Goal: Task Accomplishment & Management: Use online tool/utility

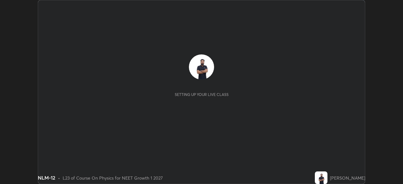
scroll to position [184, 402]
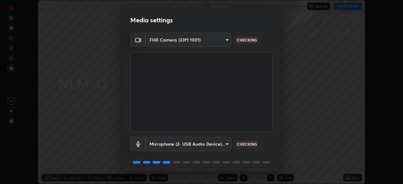
click at [353, 178] on div "Media settings FHD Camera (33f1:1001) 61f3beabfc6a01e2fe5bb314d856cc5fa425871c0…" at bounding box center [201, 92] width 403 height 184
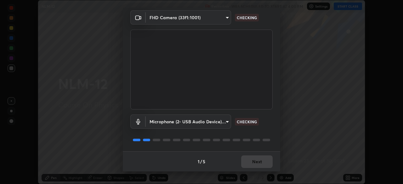
click at [254, 161] on div "1 / 5 Next" at bounding box center [201, 161] width 157 height 20
click at [252, 161] on div "1 / 5 Next" at bounding box center [201, 161] width 157 height 20
click at [252, 161] on button "Next" at bounding box center [256, 161] width 31 height 13
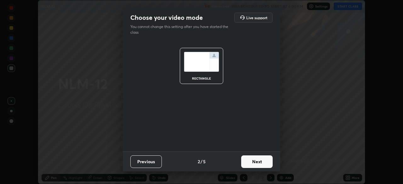
scroll to position [0, 0]
click at [253, 161] on button "Next" at bounding box center [256, 161] width 31 height 13
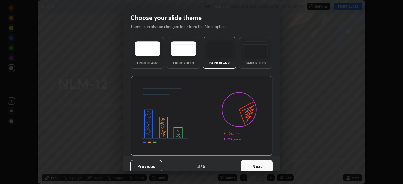
click at [257, 163] on button "Next" at bounding box center [256, 166] width 31 height 13
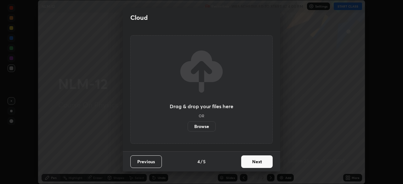
click at [265, 161] on button "Next" at bounding box center [256, 161] width 31 height 13
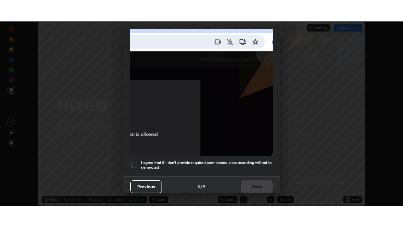
scroll to position [151, 0]
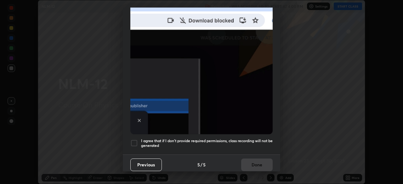
click at [136, 139] on div at bounding box center [134, 143] width 8 height 8
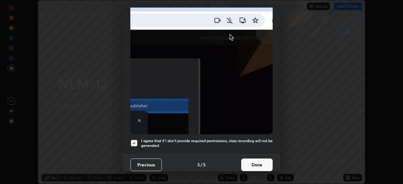
click at [260, 159] on button "Done" at bounding box center [256, 165] width 31 height 13
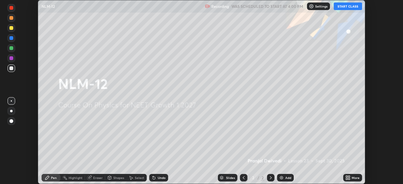
click at [349, 179] on icon at bounding box center [349, 179] width 2 height 2
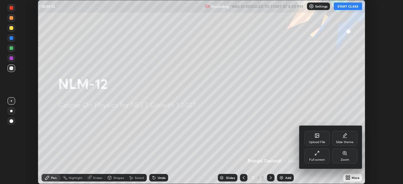
click at [316, 156] on div "Full screen" at bounding box center [316, 156] width 25 height 15
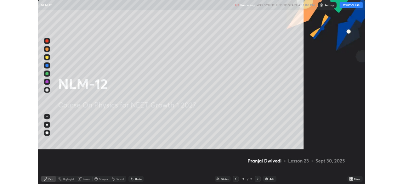
scroll to position [227, 403]
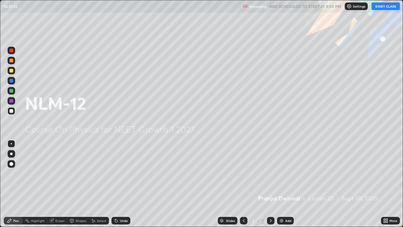
click at [381, 9] on button "START CLASS" at bounding box center [385, 7] width 28 height 8
click at [280, 184] on img at bounding box center [281, 220] width 5 height 5
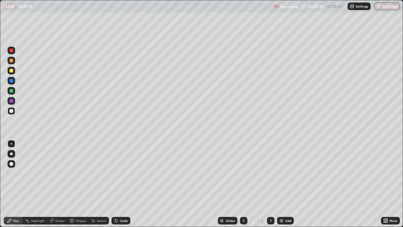
click at [9, 73] on div at bounding box center [12, 71] width 8 height 8
click at [120, 184] on div "Undo" at bounding box center [120, 220] width 19 height 8
click at [115, 184] on icon at bounding box center [116, 220] width 3 height 3
click at [104, 184] on div "Select" at bounding box center [99, 220] width 20 height 8
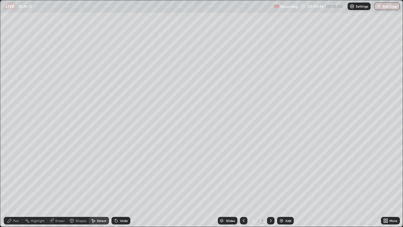
click at [98, 184] on div "Select" at bounding box center [101, 220] width 9 height 3
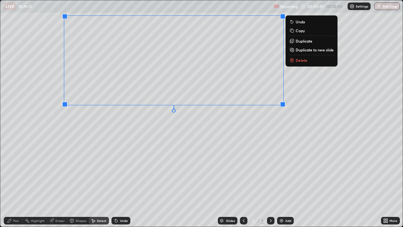
click at [14, 184] on div "Pen" at bounding box center [16, 220] width 6 height 3
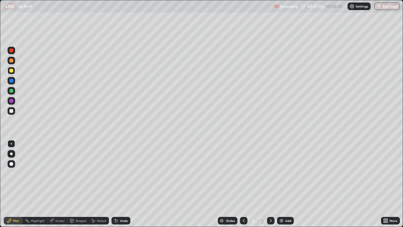
click at [12, 62] on div at bounding box center [11, 61] width 4 height 4
click at [122, 184] on div "Undo" at bounding box center [120, 220] width 19 height 8
click at [0, 184] on div "Setting up your live class" at bounding box center [201, 113] width 403 height 227
click at [281, 184] on img at bounding box center [281, 220] width 5 height 5
click at [81, 184] on div "Shapes" at bounding box center [81, 220] width 11 height 3
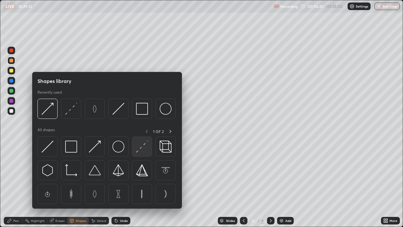
click at [139, 149] on img at bounding box center [142, 146] width 12 height 12
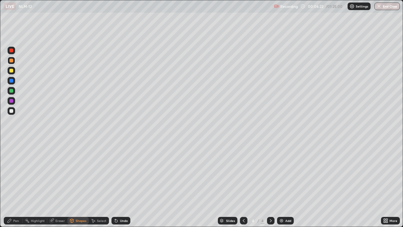
click at [19, 184] on div "Pen" at bounding box center [13, 220] width 19 height 8
click at [10, 80] on div at bounding box center [11, 81] width 4 height 4
click at [121, 184] on div "Undo" at bounding box center [120, 220] width 19 height 8
click at [289, 184] on div "Add" at bounding box center [288, 220] width 6 height 3
click at [13, 63] on div at bounding box center [12, 61] width 8 height 8
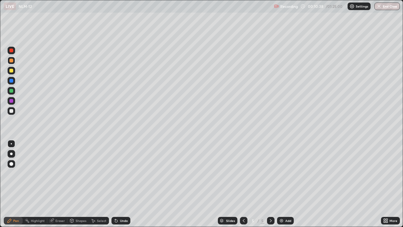
click at [74, 184] on div "Shapes" at bounding box center [77, 220] width 21 height 8
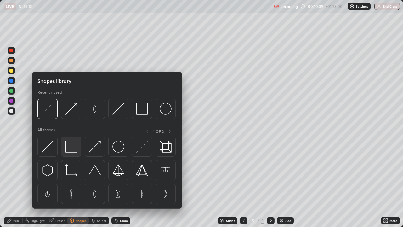
click at [71, 148] on img at bounding box center [71, 146] width 12 height 12
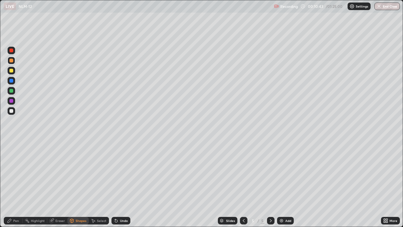
click at [78, 184] on div "Shapes" at bounding box center [81, 220] width 11 height 3
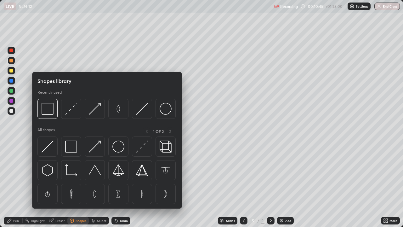
click at [45, 149] on img at bounding box center [48, 146] width 12 height 12
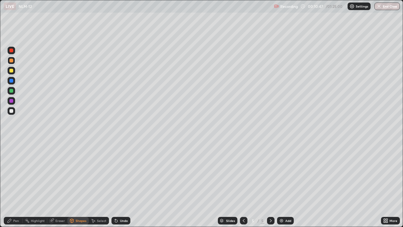
click at [123, 184] on div "Undo" at bounding box center [124, 220] width 8 height 3
click at [125, 184] on div "Undo" at bounding box center [124, 220] width 8 height 3
click at [98, 184] on div "Select" at bounding box center [101, 220] width 9 height 3
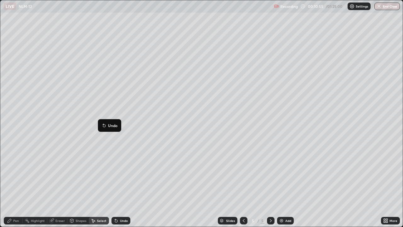
click at [17, 184] on div "Pen" at bounding box center [16, 220] width 6 height 3
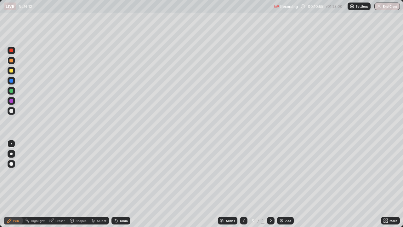
click at [12, 92] on div at bounding box center [11, 91] width 4 height 4
click at [11, 91] on div at bounding box center [11, 91] width 4 height 4
click at [11, 71] on div at bounding box center [11, 71] width 4 height 4
click at [124, 184] on div "Undo" at bounding box center [124, 220] width 8 height 3
click at [11, 100] on div at bounding box center [11, 101] width 4 height 4
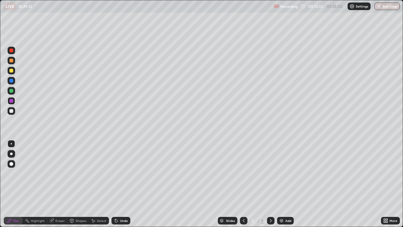
click at [10, 81] on div at bounding box center [11, 81] width 4 height 4
click at [11, 61] on div at bounding box center [11, 61] width 4 height 4
click at [11, 52] on div at bounding box center [11, 50] width 4 height 4
click at [13, 63] on div at bounding box center [12, 61] width 8 height 8
click at [102, 184] on div "Select" at bounding box center [101, 220] width 9 height 3
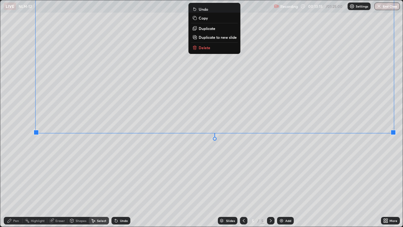
click at [13, 184] on div "Pen" at bounding box center [13, 220] width 19 height 8
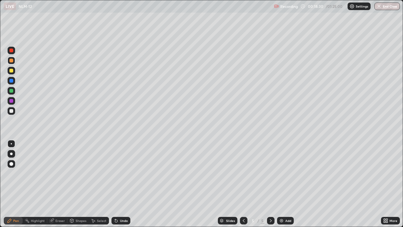
click at [12, 70] on div at bounding box center [11, 71] width 4 height 4
click at [281, 184] on img at bounding box center [281, 220] width 5 height 5
click at [118, 184] on div "Undo" at bounding box center [120, 220] width 19 height 8
click at [10, 91] on div at bounding box center [11, 91] width 4 height 4
click at [242, 184] on icon at bounding box center [243, 220] width 5 height 5
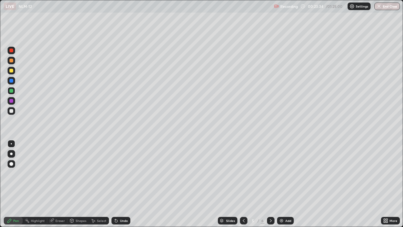
click at [270, 184] on icon at bounding box center [270, 220] width 5 height 5
click at [279, 184] on img at bounding box center [281, 220] width 5 height 5
click at [79, 184] on div "Shapes" at bounding box center [81, 220] width 11 height 3
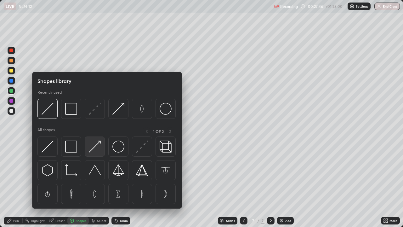
click at [98, 147] on img at bounding box center [95, 146] width 12 height 12
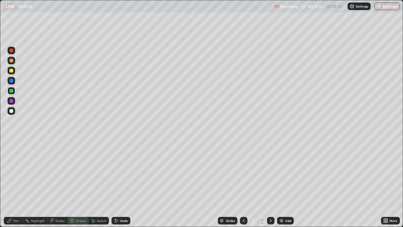
click at [77, 184] on div "Shapes" at bounding box center [81, 220] width 11 height 3
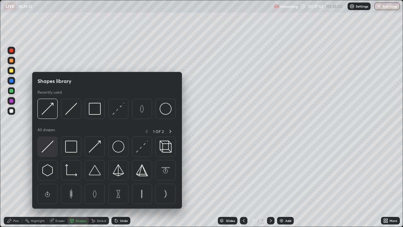
click at [46, 144] on img at bounding box center [48, 146] width 12 height 12
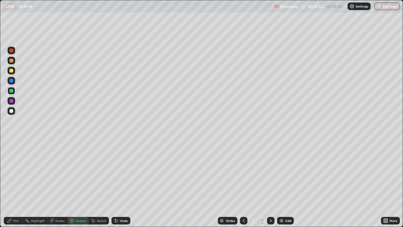
click at [11, 102] on div at bounding box center [11, 101] width 4 height 4
click at [17, 184] on div "Pen" at bounding box center [16, 220] width 6 height 3
click at [76, 184] on div "Shapes" at bounding box center [77, 220] width 21 height 8
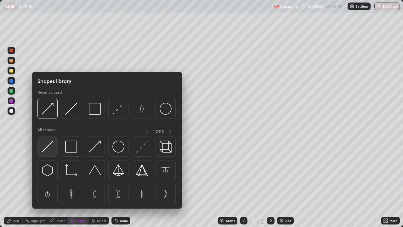
click at [51, 151] on img at bounding box center [48, 146] width 12 height 12
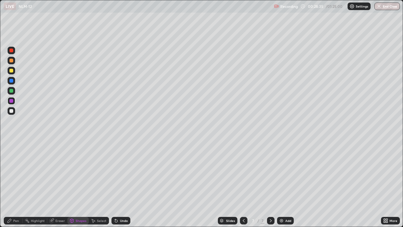
click at [12, 110] on div at bounding box center [11, 111] width 4 height 4
click at [76, 184] on div "Shapes" at bounding box center [81, 220] width 11 height 3
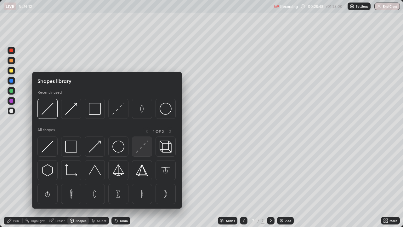
click at [142, 146] on img at bounding box center [142, 146] width 12 height 12
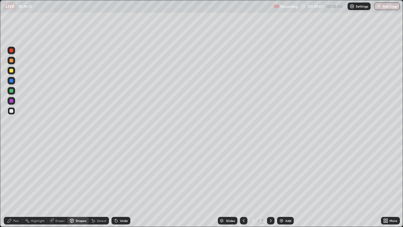
click at [74, 184] on div "Shapes" at bounding box center [77, 220] width 21 height 8
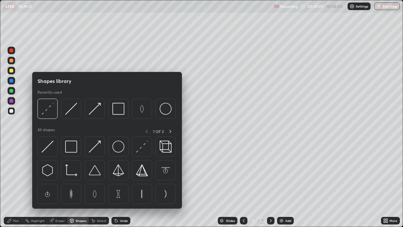
click at [13, 184] on div "Pen" at bounding box center [16, 220] width 6 height 3
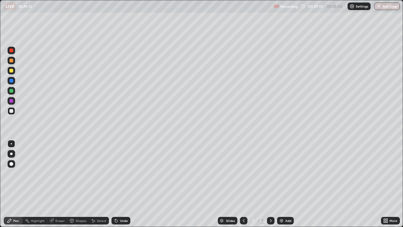
click at [11, 73] on div at bounding box center [12, 71] width 8 height 8
click at [81, 184] on div "Shapes" at bounding box center [81, 220] width 11 height 3
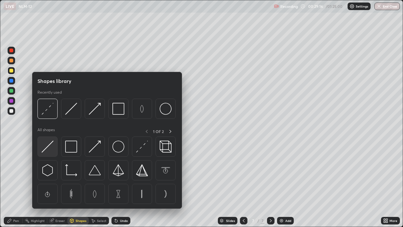
click at [51, 145] on img at bounding box center [48, 146] width 12 height 12
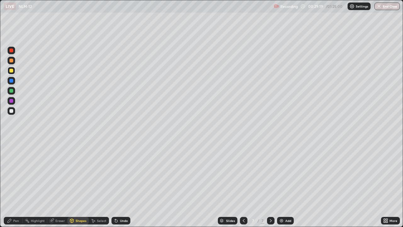
click at [115, 184] on icon at bounding box center [116, 220] width 3 height 3
click at [15, 184] on div "Pen" at bounding box center [16, 220] width 6 height 3
click at [122, 184] on div "Undo" at bounding box center [124, 220] width 8 height 3
click at [115, 184] on icon at bounding box center [116, 220] width 3 height 3
click at [283, 184] on img at bounding box center [281, 220] width 5 height 5
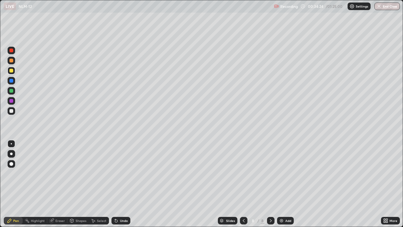
click at [79, 184] on div "Shapes" at bounding box center [81, 220] width 11 height 3
click at [15, 184] on div "Pen" at bounding box center [13, 220] width 19 height 8
click at [71, 184] on icon at bounding box center [71, 219] width 3 height 1
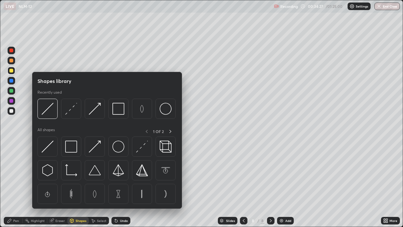
click at [14, 184] on div "Pen" at bounding box center [16, 220] width 6 height 3
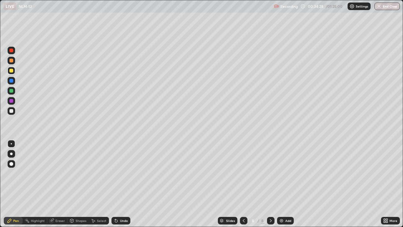
click at [11, 62] on div at bounding box center [11, 61] width 4 height 4
click at [77, 184] on div "Shapes" at bounding box center [81, 220] width 11 height 3
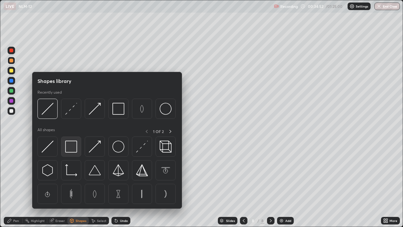
click at [76, 150] on img at bounding box center [71, 146] width 12 height 12
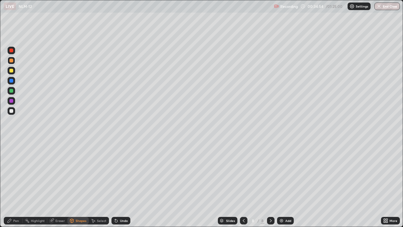
click at [19, 184] on div "Pen" at bounding box center [13, 220] width 19 height 8
click at [11, 91] on div at bounding box center [11, 91] width 4 height 4
click at [76, 184] on div "Shapes" at bounding box center [81, 220] width 11 height 3
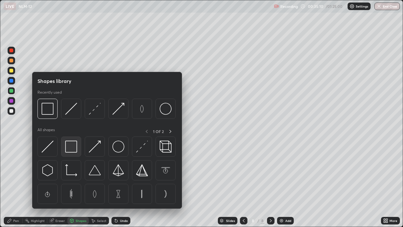
click at [76, 150] on img at bounding box center [71, 146] width 12 height 12
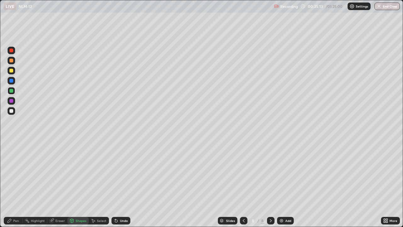
click at [116, 184] on icon at bounding box center [116, 220] width 3 height 3
click at [12, 62] on div at bounding box center [11, 61] width 4 height 4
click at [78, 184] on div "Shapes" at bounding box center [81, 220] width 11 height 3
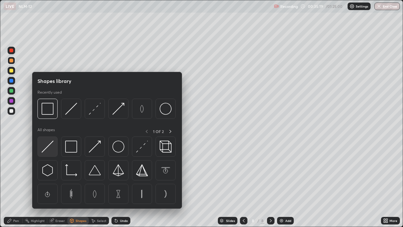
click at [53, 151] on img at bounding box center [48, 146] width 12 height 12
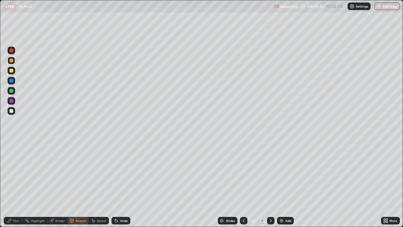
click at [13, 184] on div "Pen" at bounding box center [13, 220] width 19 height 8
click at [12, 111] on div at bounding box center [11, 111] width 4 height 4
click at [97, 184] on div "Select" at bounding box center [101, 220] width 9 height 3
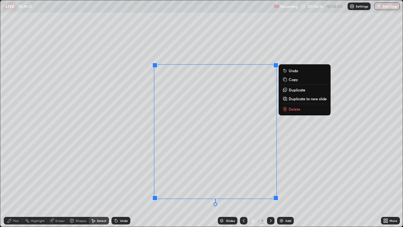
click at [296, 89] on p "Duplicate" at bounding box center [297, 89] width 17 height 5
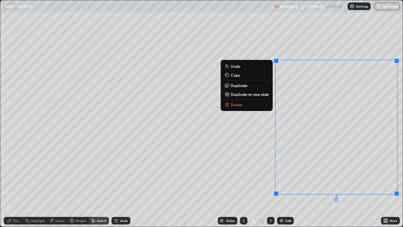
click at [53, 184] on icon at bounding box center [51, 220] width 4 height 4
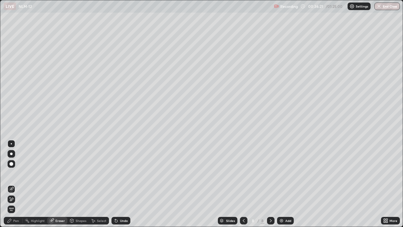
click at [13, 184] on icon at bounding box center [11, 198] width 5 height 5
click at [18, 184] on div "Pen" at bounding box center [16, 220] width 6 height 3
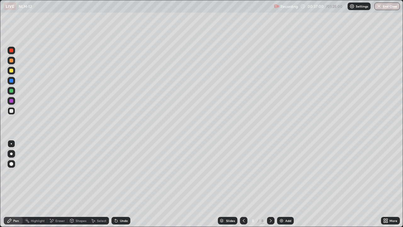
click at [121, 184] on div "Undo" at bounding box center [124, 220] width 8 height 3
click at [118, 184] on div "Undo" at bounding box center [120, 220] width 19 height 8
click at [119, 184] on div "Undo" at bounding box center [120, 220] width 19 height 8
click at [118, 184] on div "Undo" at bounding box center [120, 220] width 19 height 8
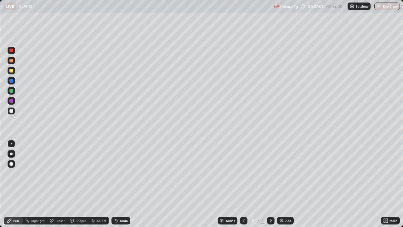
click at [121, 184] on div "Undo" at bounding box center [120, 220] width 19 height 8
click at [121, 184] on div "Undo" at bounding box center [124, 220] width 8 height 3
click at [53, 184] on icon at bounding box center [51, 220] width 5 height 5
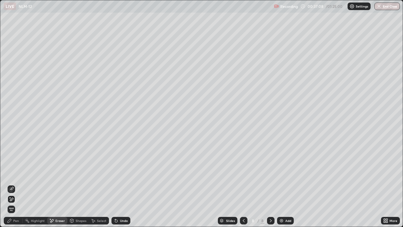
click at [121, 184] on div "Undo" at bounding box center [124, 220] width 8 height 3
click at [14, 184] on div "Pen" at bounding box center [16, 220] width 6 height 3
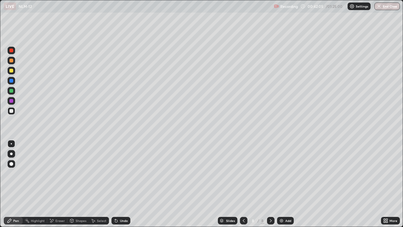
click at [287, 184] on div "Add" at bounding box center [288, 220] width 6 height 3
click at [81, 184] on div "Shapes" at bounding box center [81, 220] width 11 height 3
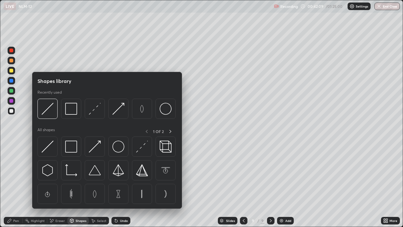
click at [53, 146] on img at bounding box center [48, 146] width 12 height 12
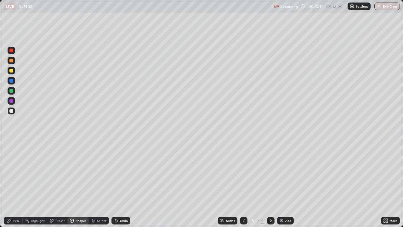
click at [18, 184] on div "Pen" at bounding box center [13, 220] width 19 height 8
click at [78, 184] on div "Shapes" at bounding box center [81, 220] width 11 height 3
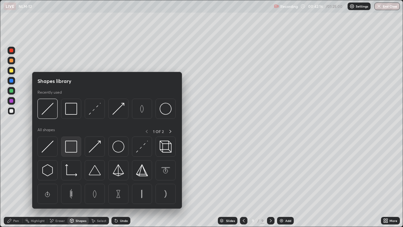
click at [72, 146] on img at bounding box center [71, 146] width 12 height 12
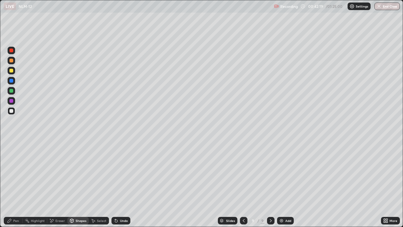
click at [243, 184] on icon at bounding box center [244, 220] width 2 height 3
click at [122, 184] on div "Undo" at bounding box center [124, 220] width 8 height 3
click at [13, 184] on div "Pen" at bounding box center [16, 220] width 6 height 3
click at [284, 184] on div "Add" at bounding box center [285, 220] width 17 height 8
click at [72, 184] on icon at bounding box center [71, 220] width 3 height 4
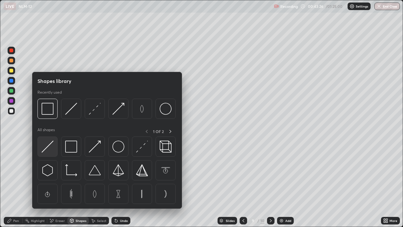
click at [51, 148] on img at bounding box center [48, 146] width 12 height 12
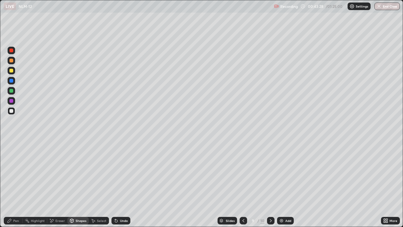
click at [14, 184] on div "Pen" at bounding box center [16, 220] width 6 height 3
click at [77, 184] on div "Shapes" at bounding box center [81, 220] width 11 height 3
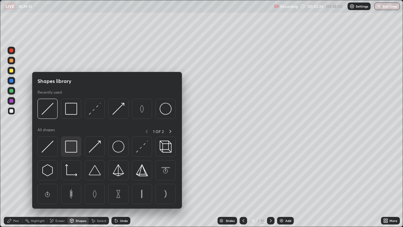
click at [73, 148] on img at bounding box center [71, 146] width 12 height 12
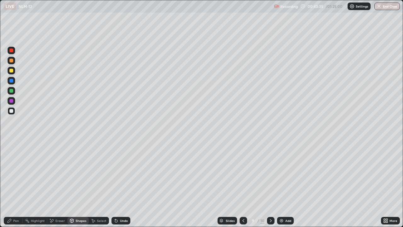
click at [11, 71] on div at bounding box center [11, 71] width 4 height 4
click at [97, 184] on div "Select" at bounding box center [101, 220] width 9 height 3
click at [16, 184] on div "Pen" at bounding box center [16, 220] width 6 height 3
click at [11, 110] on div at bounding box center [11, 111] width 4 height 4
click at [120, 184] on div "Undo" at bounding box center [120, 220] width 19 height 8
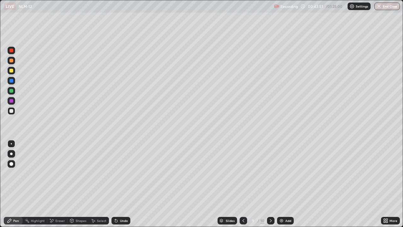
click at [115, 184] on icon at bounding box center [115, 219] width 1 height 1
click at [12, 103] on div at bounding box center [12, 101] width 8 height 8
click at [12, 92] on div at bounding box center [11, 91] width 4 height 4
click at [121, 184] on div "Undo" at bounding box center [124, 220] width 8 height 3
click at [288, 184] on div "Add" at bounding box center [288, 220] width 6 height 3
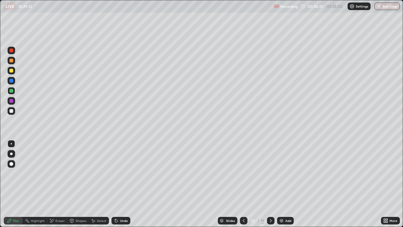
click at [75, 184] on div "Shapes" at bounding box center [77, 220] width 21 height 8
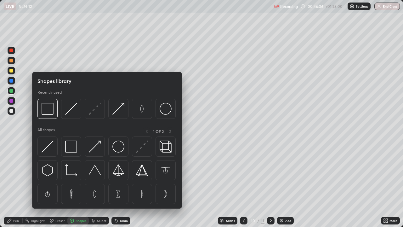
click at [149, 184] on div "Slides 10 / 11 Add" at bounding box center [255, 220] width 250 height 13
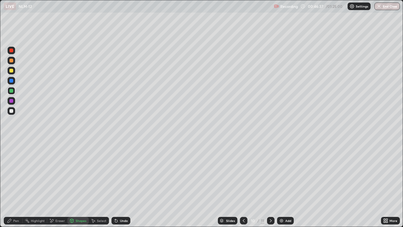
click at [244, 184] on icon at bounding box center [243, 220] width 5 height 5
click at [270, 184] on icon at bounding box center [270, 220] width 5 height 5
click at [81, 184] on div "Shapes" at bounding box center [77, 220] width 21 height 8
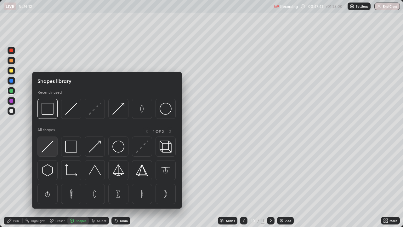
click at [52, 144] on img at bounding box center [48, 146] width 12 height 12
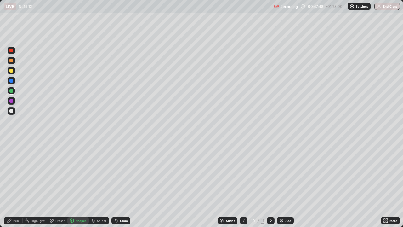
click at [76, 184] on div "Shapes" at bounding box center [81, 220] width 11 height 3
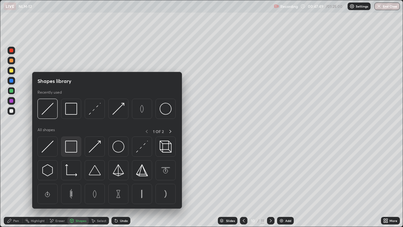
click at [70, 144] on img at bounding box center [71, 146] width 12 height 12
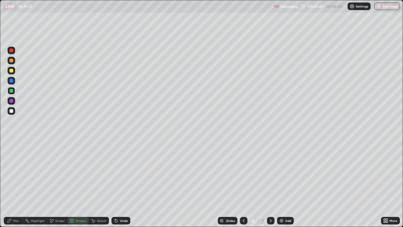
click at [12, 81] on div at bounding box center [11, 81] width 4 height 4
click at [12, 70] on div at bounding box center [11, 71] width 4 height 4
click at [104, 184] on div "Select" at bounding box center [101, 220] width 9 height 3
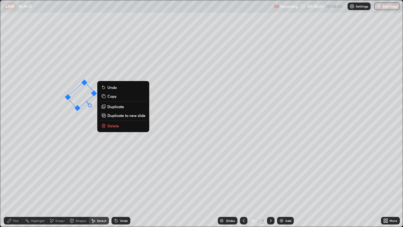
click at [17, 184] on div "Pen" at bounding box center [16, 220] width 6 height 3
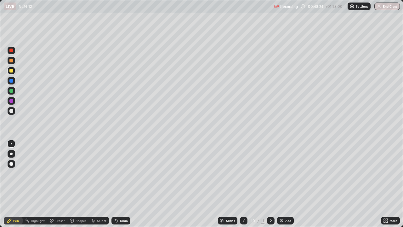
click at [114, 184] on icon at bounding box center [116, 220] width 5 height 5
click at [115, 184] on icon at bounding box center [116, 220] width 3 height 3
click at [0, 169] on div "Setting up your live class" at bounding box center [201, 113] width 403 height 227
click at [121, 184] on div "Undo" at bounding box center [120, 220] width 19 height 8
click at [124, 184] on div "Undo" at bounding box center [120, 220] width 19 height 8
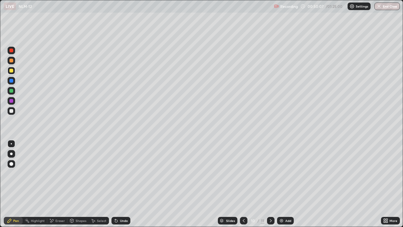
click at [125, 184] on div "Undo" at bounding box center [120, 220] width 19 height 8
click at [79, 184] on div "Shapes" at bounding box center [81, 220] width 11 height 3
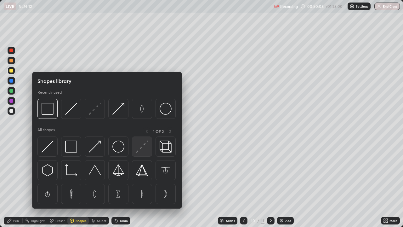
click at [138, 147] on img at bounding box center [142, 146] width 12 height 12
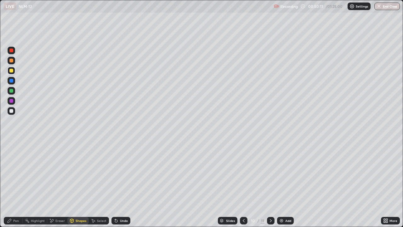
click at [19, 184] on div "Pen" at bounding box center [13, 220] width 19 height 8
click at [14, 110] on div at bounding box center [12, 111] width 8 height 8
click at [11, 101] on div at bounding box center [11, 101] width 4 height 4
click at [11, 82] on div at bounding box center [11, 81] width 4 height 4
click at [12, 71] on div at bounding box center [11, 71] width 4 height 4
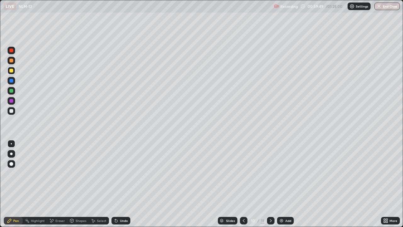
click at [13, 29] on div "Erase all" at bounding box center [11, 113] width 15 height 201
click at [10, 110] on div at bounding box center [11, 111] width 4 height 4
click at [120, 184] on div "Undo" at bounding box center [120, 220] width 19 height 8
click at [123, 184] on div "Undo" at bounding box center [124, 220] width 8 height 3
click at [284, 184] on div "Add" at bounding box center [285, 220] width 17 height 8
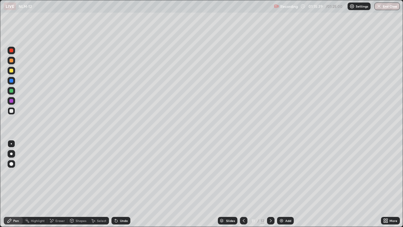
click at [388, 5] on button "End Class" at bounding box center [386, 7] width 25 height 8
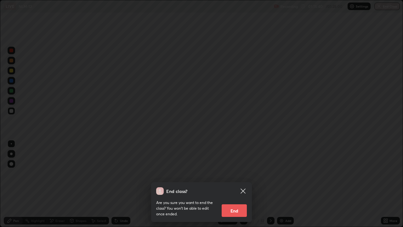
click at [233, 184] on button "End" at bounding box center [234, 210] width 25 height 13
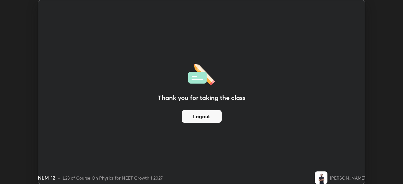
scroll to position [31281, 31063]
click at [211, 118] on button "Logout" at bounding box center [202, 116] width 40 height 13
click at [211, 115] on button "Logout" at bounding box center [202, 116] width 40 height 13
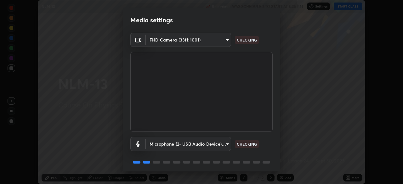
scroll to position [22, 0]
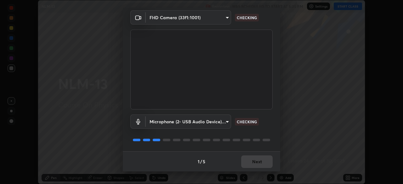
click at [251, 161] on div "1 / 5 Next" at bounding box center [201, 161] width 157 height 20
click at [252, 162] on div "1 / 5 Next" at bounding box center [201, 161] width 157 height 20
click at [252, 161] on div "1 / 5 Next" at bounding box center [201, 161] width 157 height 20
click at [254, 161] on div "1 / 5 Next" at bounding box center [201, 161] width 157 height 20
click at [256, 164] on div "1 / 5 Next" at bounding box center [201, 161] width 157 height 20
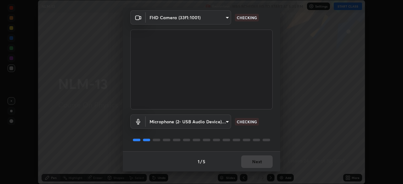
click at [255, 164] on div "1 / 5 Next" at bounding box center [201, 161] width 157 height 20
click at [256, 164] on div "1 / 5 Next" at bounding box center [201, 161] width 157 height 20
click at [256, 165] on div "1 / 5 Next" at bounding box center [201, 161] width 157 height 20
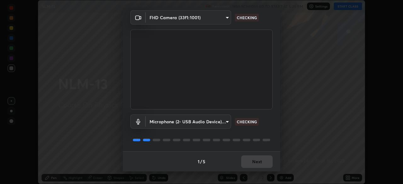
click at [257, 164] on div "1 / 5 Next" at bounding box center [201, 161] width 157 height 20
click at [257, 166] on div "1 / 5 Next" at bounding box center [201, 161] width 157 height 20
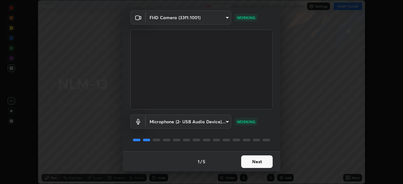
click at [258, 162] on button "Next" at bounding box center [256, 161] width 31 height 13
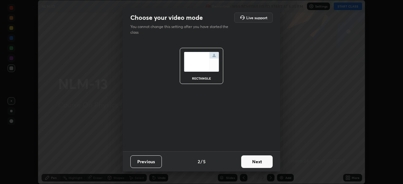
scroll to position [0, 0]
click at [258, 161] on button "Next" at bounding box center [256, 161] width 31 height 13
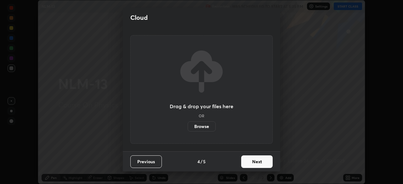
click at [259, 161] on button "Next" at bounding box center [256, 161] width 31 height 13
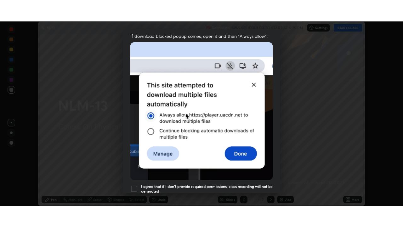
scroll to position [151, 0]
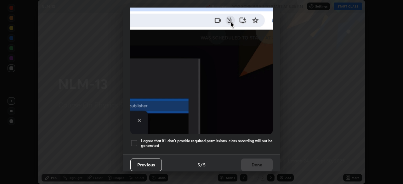
click at [132, 140] on div at bounding box center [134, 143] width 8 height 8
click at [241, 159] on button "Done" at bounding box center [256, 165] width 31 height 13
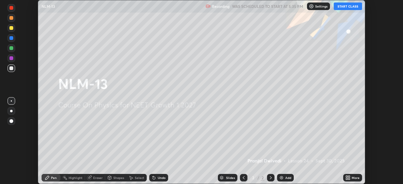
click at [346, 9] on button "START CLASS" at bounding box center [348, 7] width 28 height 8
click at [351, 179] on div "More" at bounding box center [352, 178] width 19 height 8
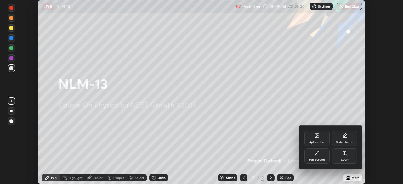
click at [318, 155] on icon at bounding box center [316, 153] width 5 height 5
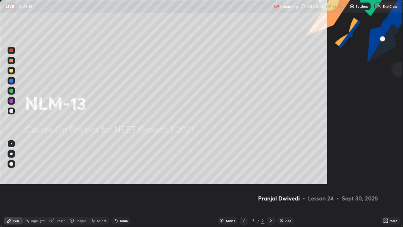
scroll to position [227, 403]
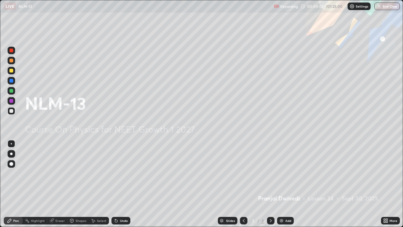
click at [285, 184] on div "Add" at bounding box center [288, 220] width 6 height 3
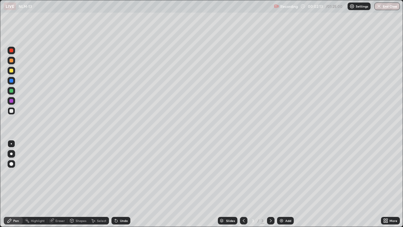
click at [281, 184] on img at bounding box center [281, 220] width 5 height 5
click at [80, 184] on div "Shapes" at bounding box center [81, 220] width 11 height 3
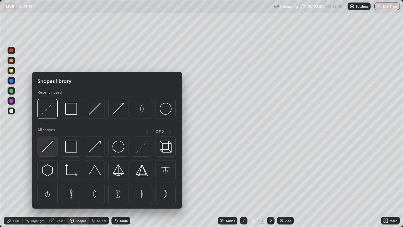
click at [48, 149] on img at bounding box center [48, 146] width 12 height 12
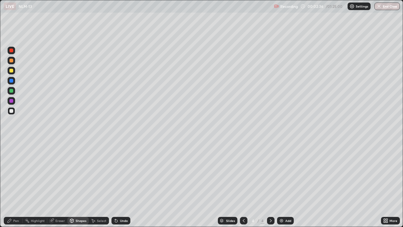
click at [72, 184] on icon at bounding box center [71, 220] width 3 height 4
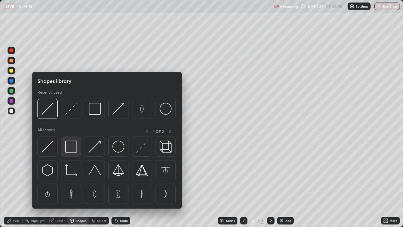
click at [70, 147] on img at bounding box center [71, 146] width 12 height 12
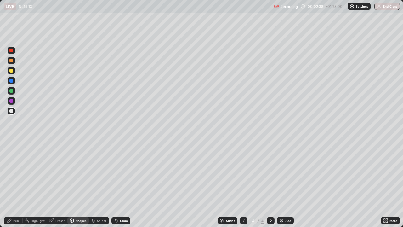
click at [12, 91] on div at bounding box center [11, 91] width 4 height 4
click at [126, 184] on div "Undo" at bounding box center [124, 220] width 8 height 3
click at [13, 184] on div "Pen" at bounding box center [13, 220] width 19 height 8
click at [115, 184] on icon at bounding box center [116, 220] width 3 height 3
click at [78, 184] on div "Shapes" at bounding box center [81, 220] width 11 height 3
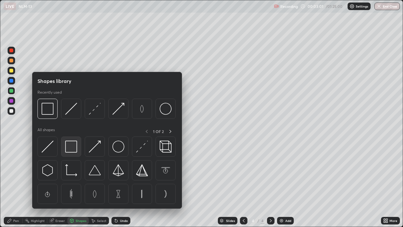
click at [70, 144] on img at bounding box center [71, 146] width 12 height 12
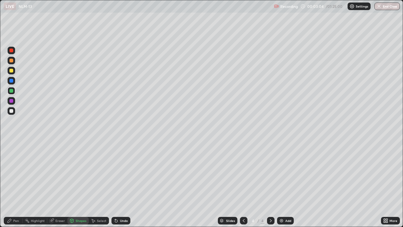
click at [81, 184] on div "Shapes" at bounding box center [81, 220] width 11 height 3
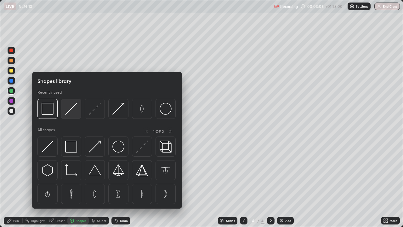
click at [70, 113] on img at bounding box center [71, 109] width 12 height 12
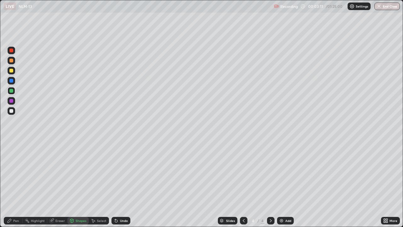
click at [76, 184] on div "Shapes" at bounding box center [81, 220] width 11 height 3
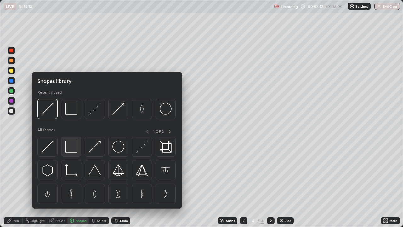
click at [73, 149] on img at bounding box center [71, 146] width 12 height 12
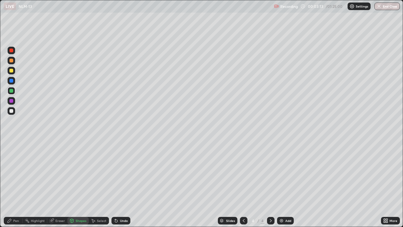
click at [12, 73] on div at bounding box center [12, 71] width 8 height 8
click at [121, 184] on div "Undo" at bounding box center [120, 220] width 19 height 8
click at [19, 184] on div "Pen" at bounding box center [13, 220] width 19 height 8
click at [12, 61] on div at bounding box center [11, 61] width 4 height 4
click at [13, 63] on div at bounding box center [12, 61] width 8 height 8
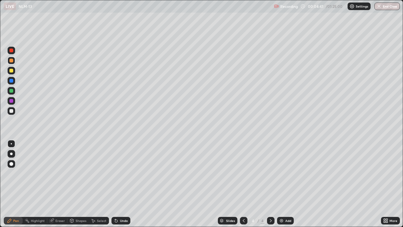
click at [13, 81] on div at bounding box center [11, 81] width 4 height 4
click at [285, 184] on div "Add" at bounding box center [288, 220] width 6 height 3
click at [80, 184] on div "Shapes" at bounding box center [81, 220] width 11 height 3
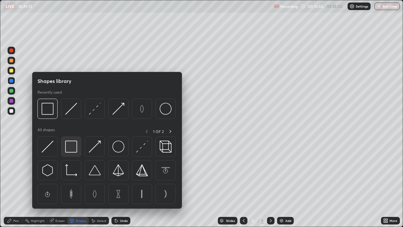
click at [74, 148] on img at bounding box center [71, 146] width 12 height 12
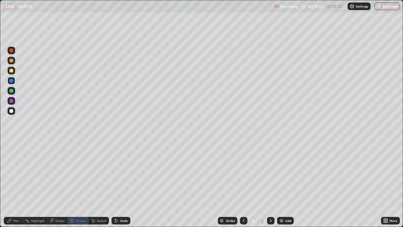
click at [18, 184] on div "Pen" at bounding box center [16, 220] width 6 height 3
click at [13, 110] on div at bounding box center [11, 111] width 4 height 4
click at [77, 184] on div "Shapes" at bounding box center [77, 220] width 21 height 8
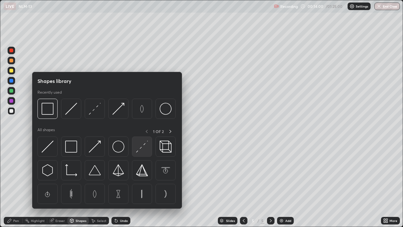
click at [138, 148] on img at bounding box center [142, 146] width 12 height 12
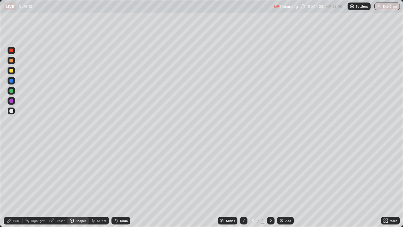
click at [17, 184] on div "Pen" at bounding box center [16, 220] width 6 height 3
click at [12, 102] on div at bounding box center [11, 101] width 4 height 4
click at [121, 184] on div "Undo" at bounding box center [124, 220] width 8 height 3
click at [120, 184] on div "Undo" at bounding box center [124, 220] width 8 height 3
click at [12, 71] on div at bounding box center [11, 71] width 4 height 4
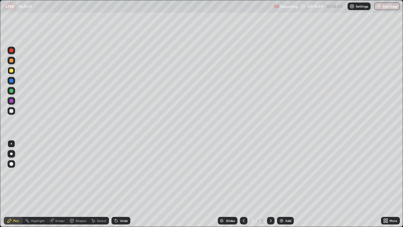
click at [122, 184] on div "Undo" at bounding box center [124, 220] width 8 height 3
click at [120, 184] on div "Undo" at bounding box center [124, 220] width 8 height 3
click at [118, 184] on div "Undo" at bounding box center [120, 220] width 19 height 8
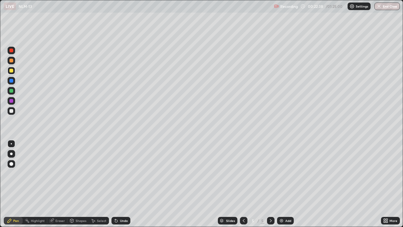
click at [285, 184] on div "Add" at bounding box center [288, 220] width 6 height 3
